Goal: Communication & Community: Answer question/provide support

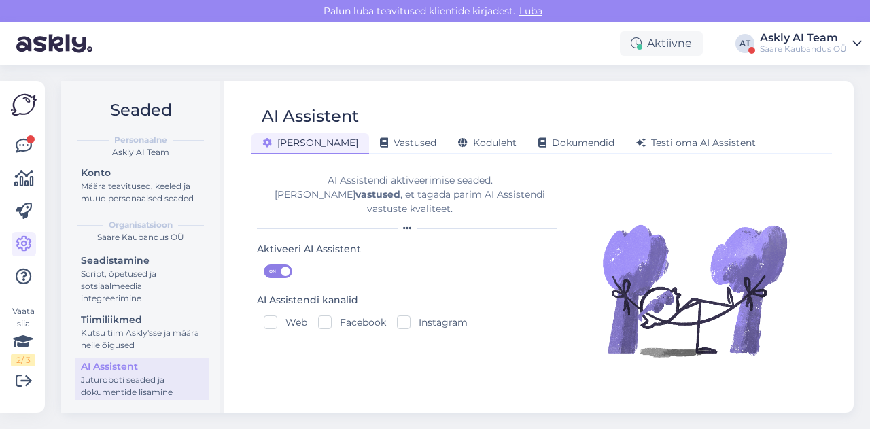
click at [811, 46] on div "Saare Kaubandus OÜ" at bounding box center [803, 48] width 87 height 11
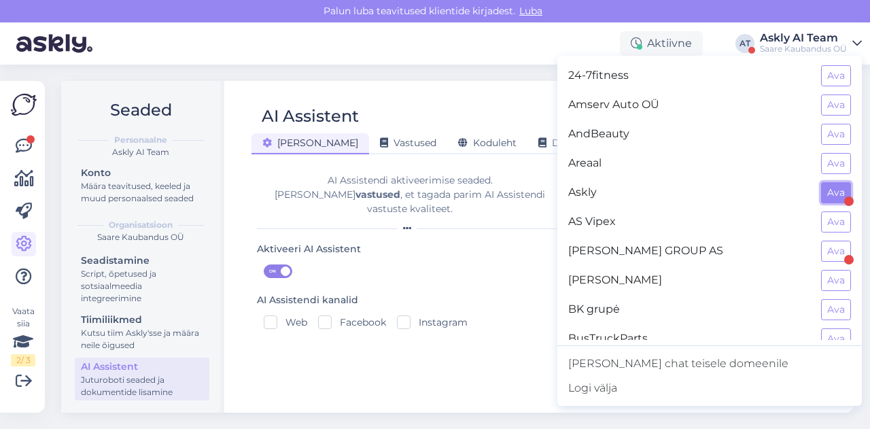
click at [821, 198] on button "Ava" at bounding box center [836, 192] width 30 height 21
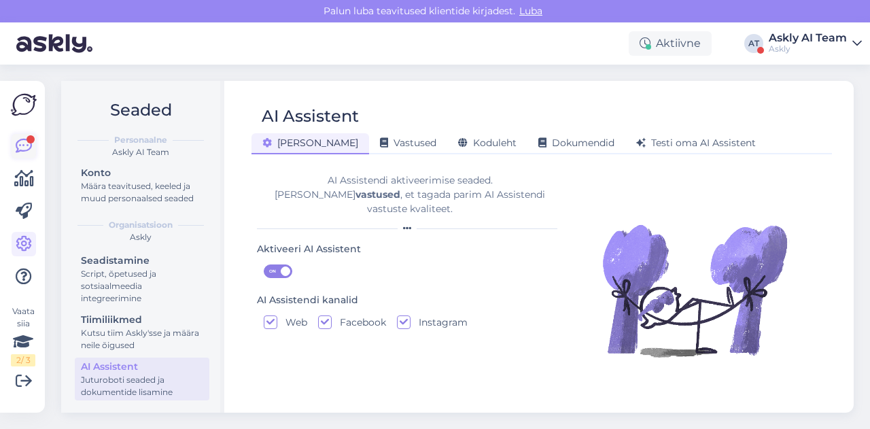
click at [29, 152] on icon at bounding box center [24, 146] width 16 height 16
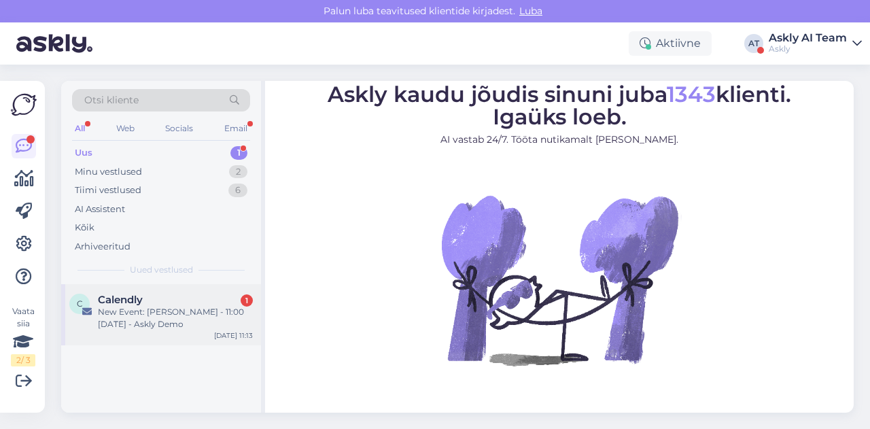
click at [144, 300] on div "Calendly 1" at bounding box center [175, 300] width 155 height 12
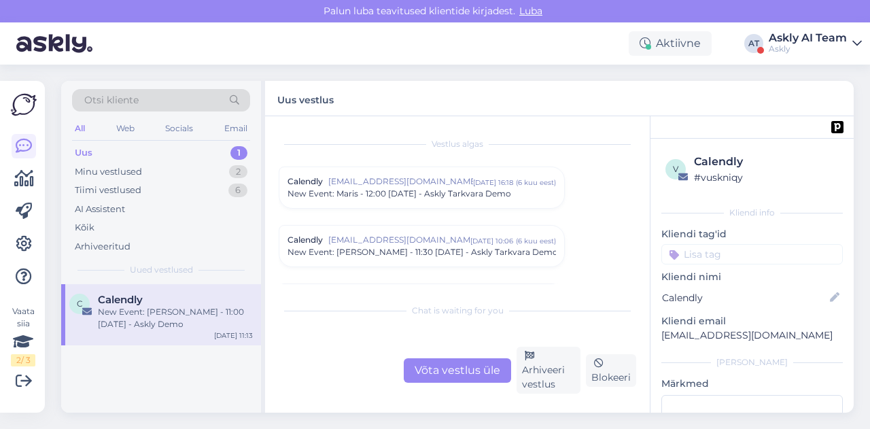
scroll to position [5720, 0]
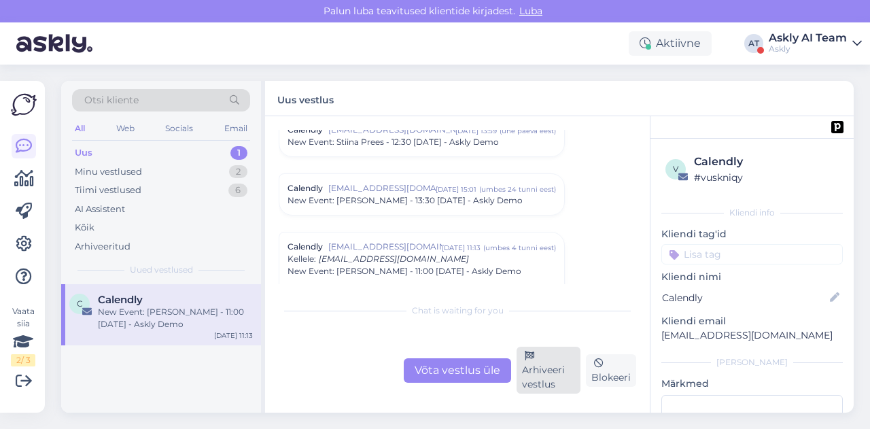
click at [537, 354] on div "Arhiveeri vestlus" at bounding box center [548, 370] width 64 height 47
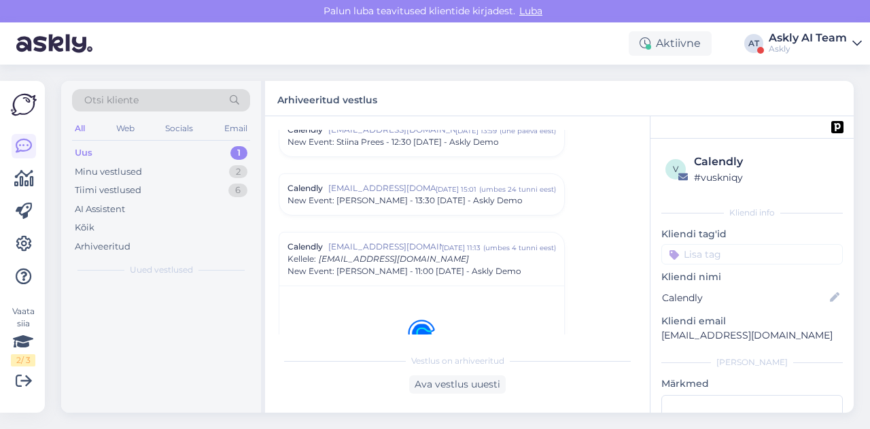
scroll to position [5777, 0]
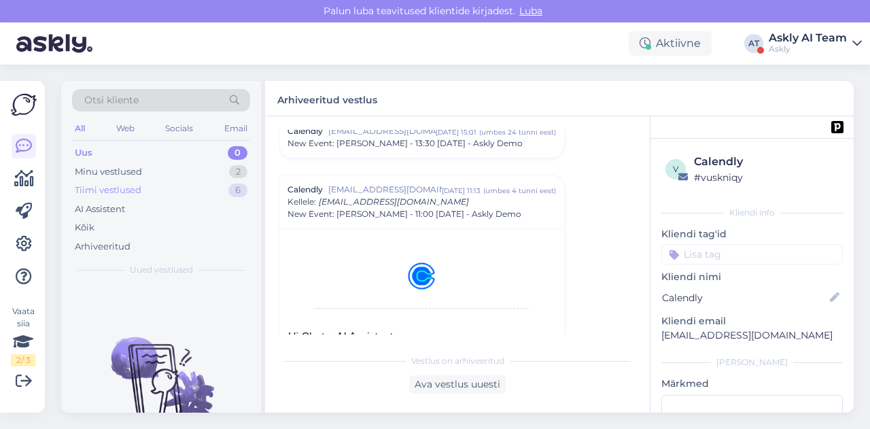
click at [176, 196] on div "Tiimi vestlused 6" at bounding box center [161, 190] width 178 height 19
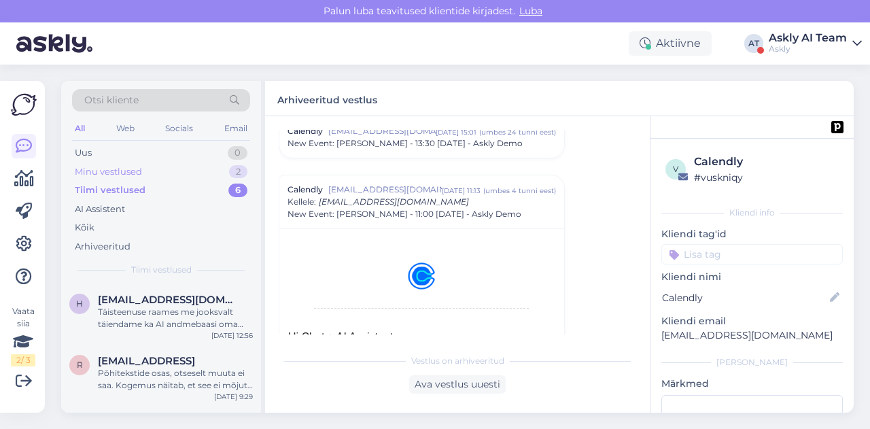
click at [162, 171] on div "Minu vestlused 2" at bounding box center [161, 171] width 178 height 19
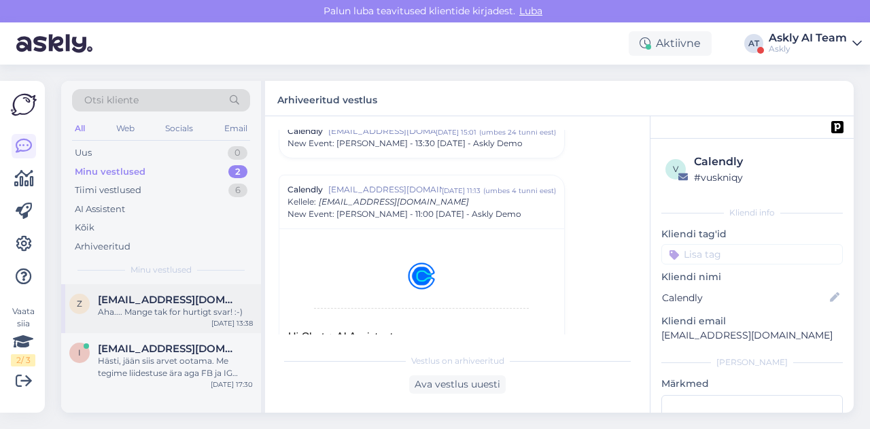
click at [160, 314] on div "Aha.... Mange tak for hurtigt svar! :-)" at bounding box center [175, 312] width 155 height 12
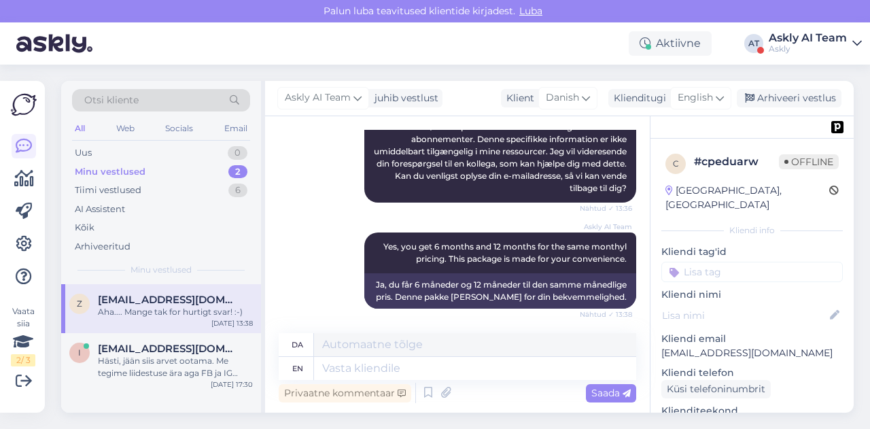
scroll to position [376, 0]
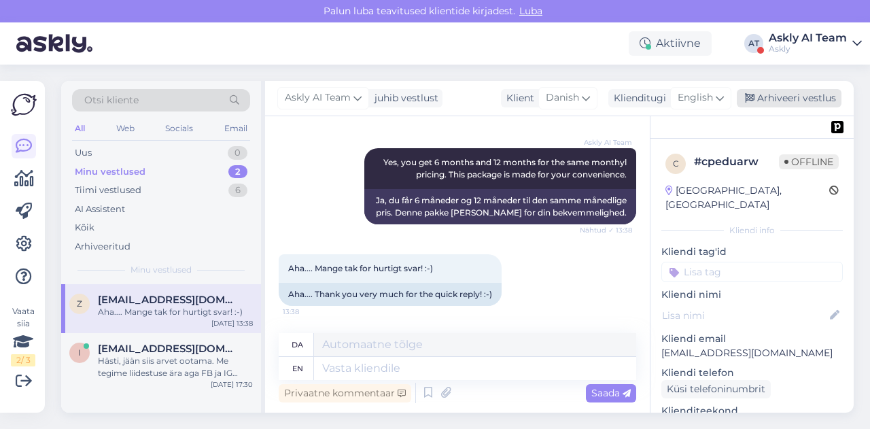
click at [777, 96] on div "Arhiveeri vestlus" at bounding box center [789, 98] width 105 height 18
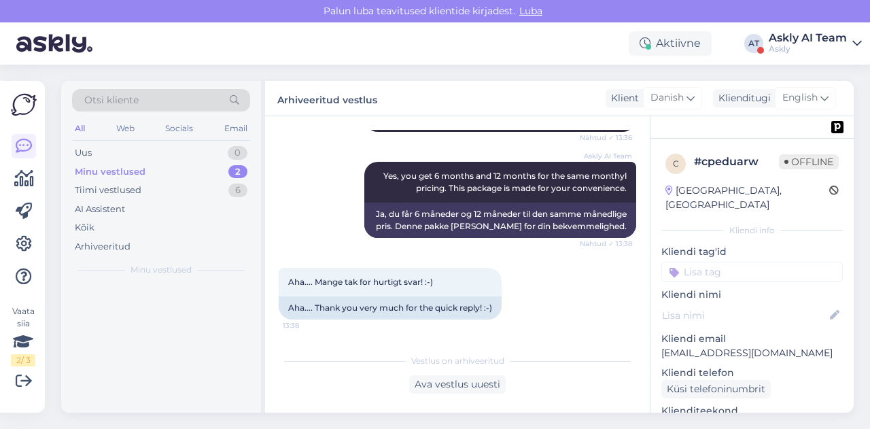
scroll to position [363, 0]
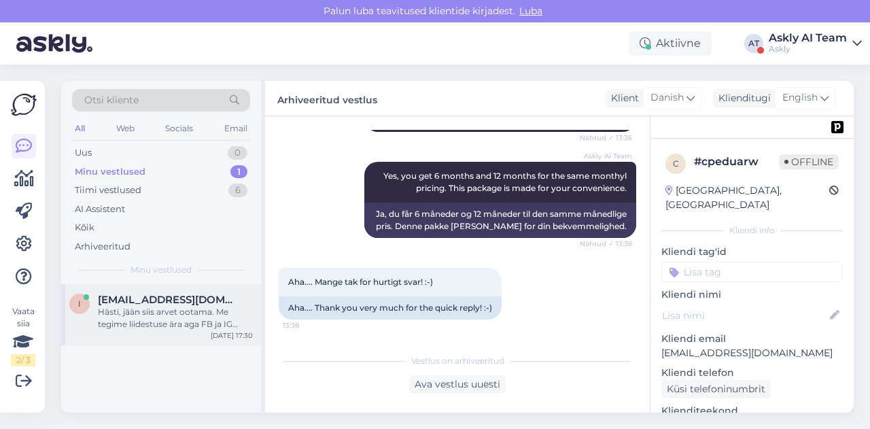
click at [181, 336] on div "i [EMAIL_ADDRESS][DOMAIN_NAME] Hästi, jään siis arvet ootama. Me tegime liidest…" at bounding box center [161, 314] width 200 height 61
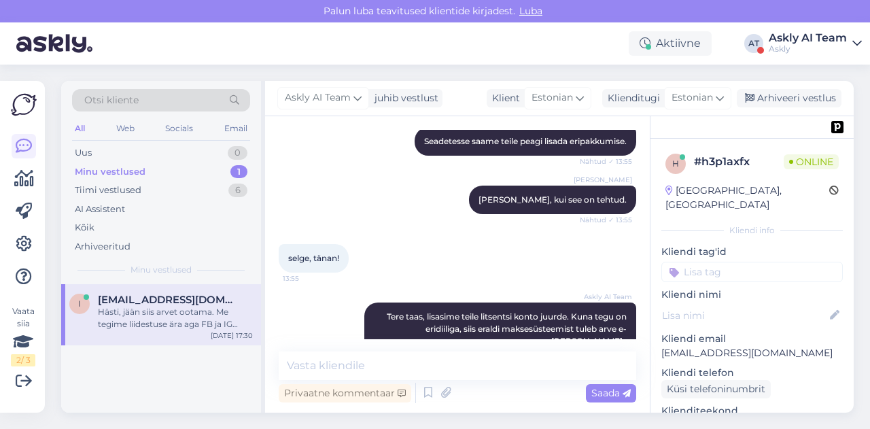
scroll to position [1872, 0]
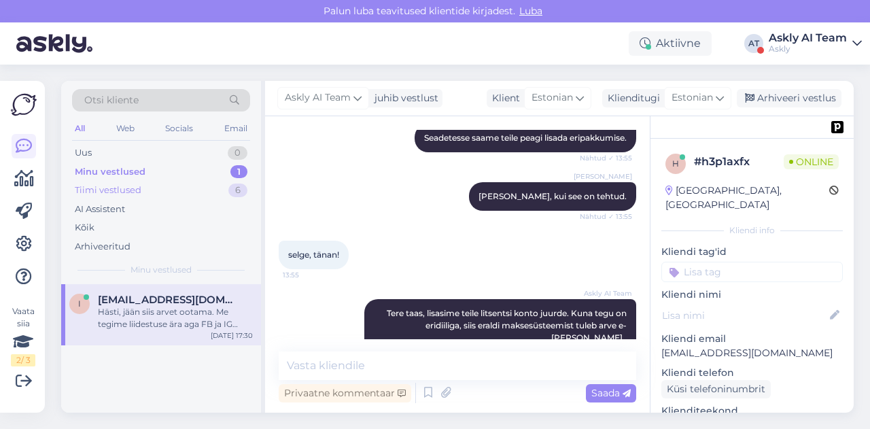
click at [182, 194] on div "Tiimi vestlused 6" at bounding box center [161, 190] width 178 height 19
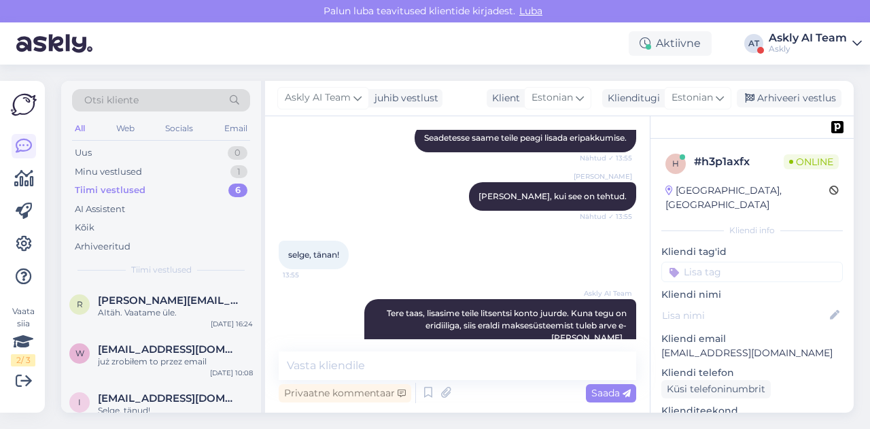
scroll to position [113, 0]
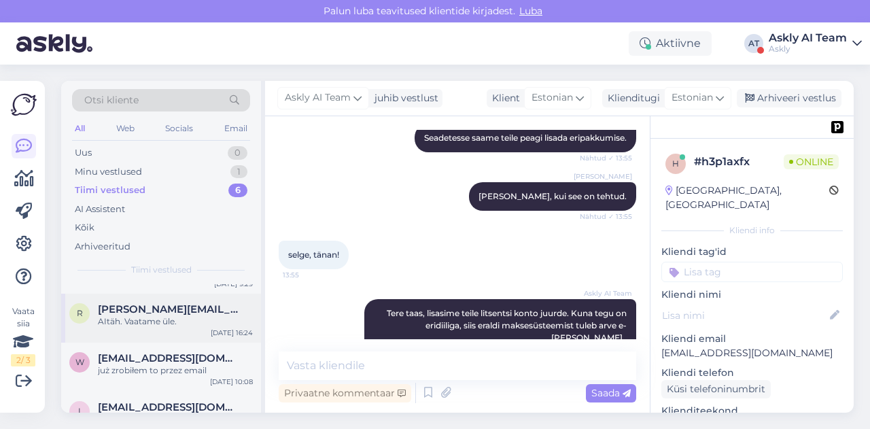
click at [169, 324] on div "AItäh. Vaatame üle." at bounding box center [175, 321] width 155 height 12
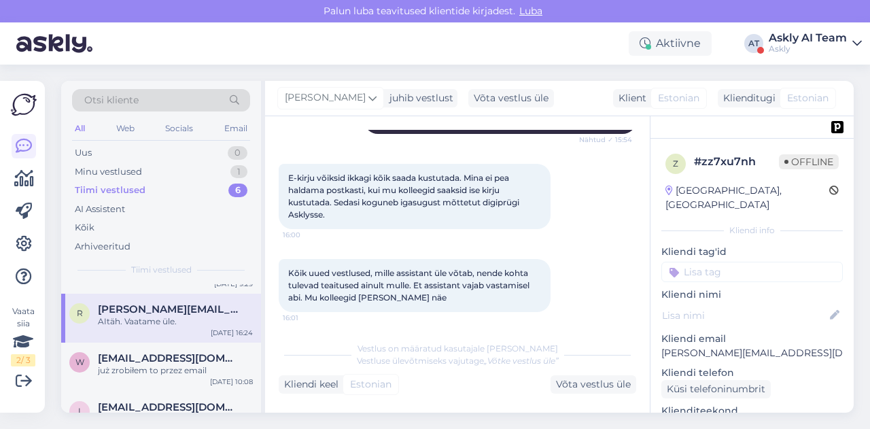
scroll to position [4611, 0]
